Goal: Information Seeking & Learning: Learn about a topic

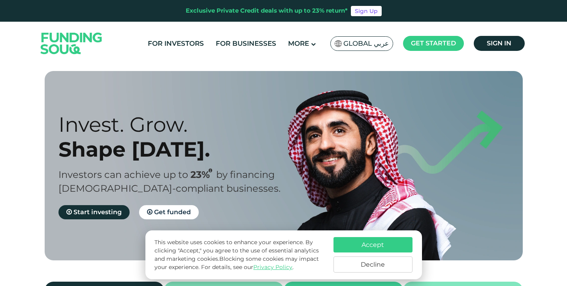
click at [349, 258] on button "Decline" at bounding box center [372, 265] width 79 height 16
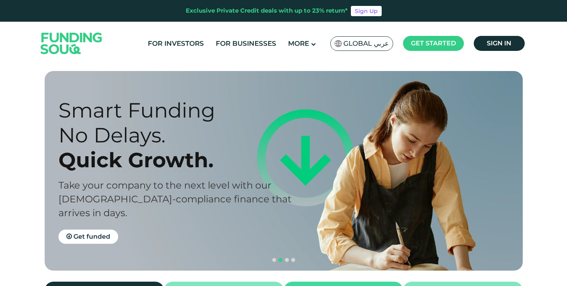
click at [281, 258] on span "navigation" at bounding box center [280, 260] width 4 height 4
click at [287, 258] on span "navigation" at bounding box center [287, 260] width 4 height 4
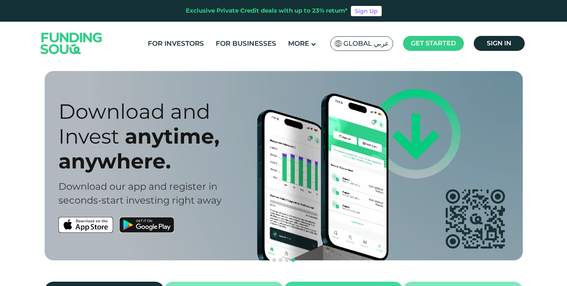
click at [291, 258] on span "navigation" at bounding box center [293, 260] width 4 height 4
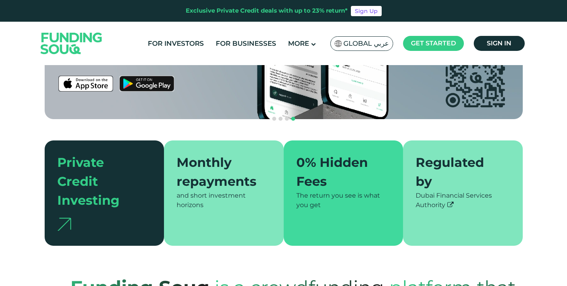
scroll to position [149, 0]
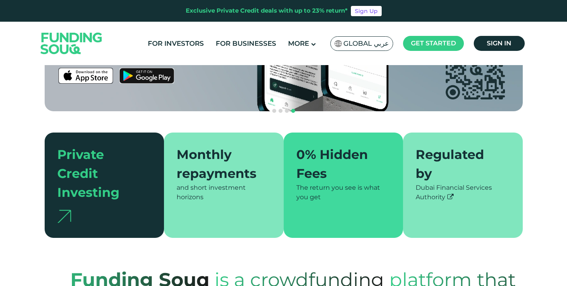
click at [214, 145] on div "Monthly repayments" at bounding box center [218, 164] width 85 height 38
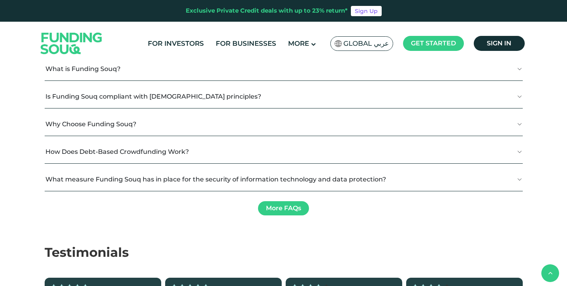
scroll to position [936, 0]
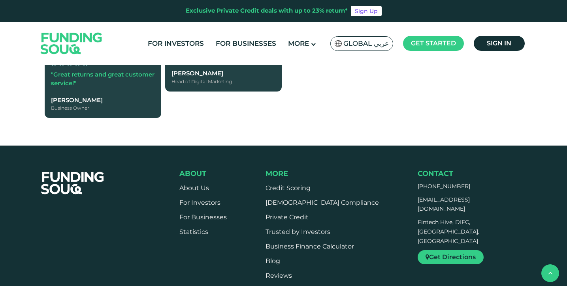
type tc-range-slider "4"
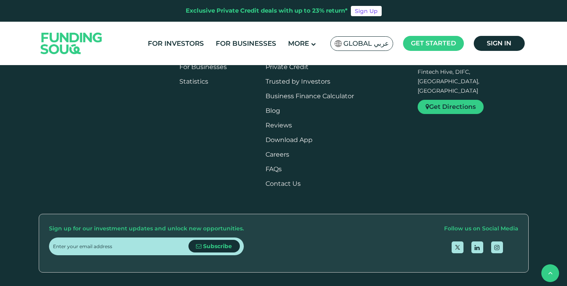
scroll to position [1397, 0]
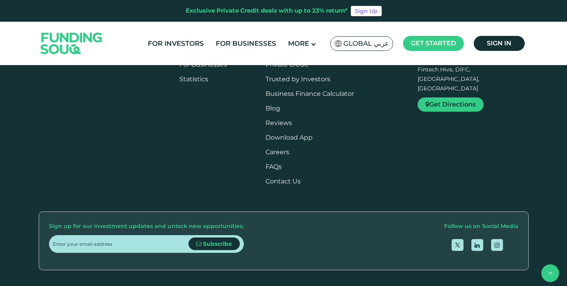
type tc-range-slider "30000"
drag, startPoint x: 78, startPoint y: 144, endPoint x: 64, endPoint y: 144, distance: 14.2
type tc-range-slider "10000"
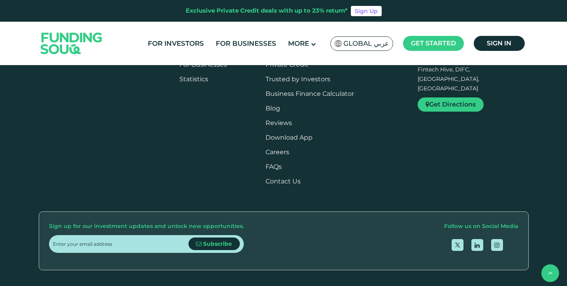
drag, startPoint x: 95, startPoint y: 144, endPoint x: 65, endPoint y: 146, distance: 30.5
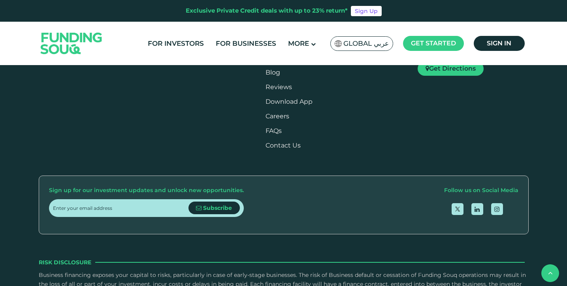
scroll to position [1434, 0]
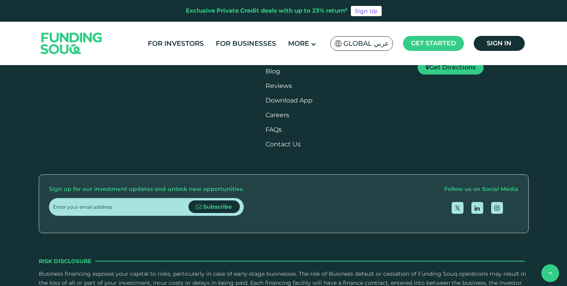
type tc-range-slider "5"
drag, startPoint x: 304, startPoint y: 107, endPoint x: 345, endPoint y: 107, distance: 40.3
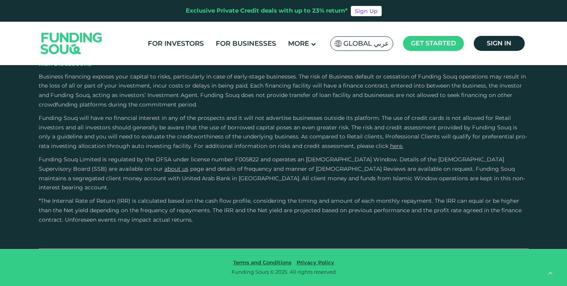
scroll to position [1659, 0]
